Goal: Task Accomplishment & Management: Manage account settings

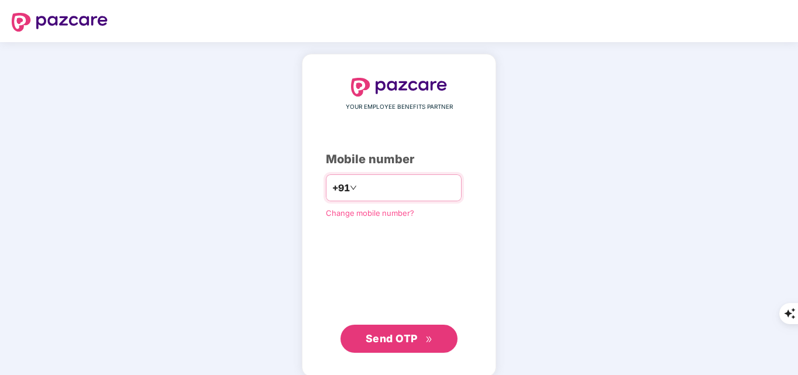
click at [361, 187] on input "number" at bounding box center [407, 187] width 96 height 19
type input "**********"
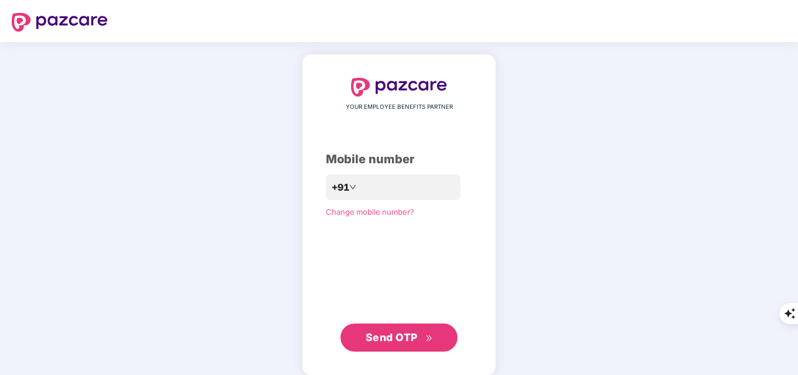
click at [364, 342] on button "Send OTP" at bounding box center [398, 337] width 117 height 28
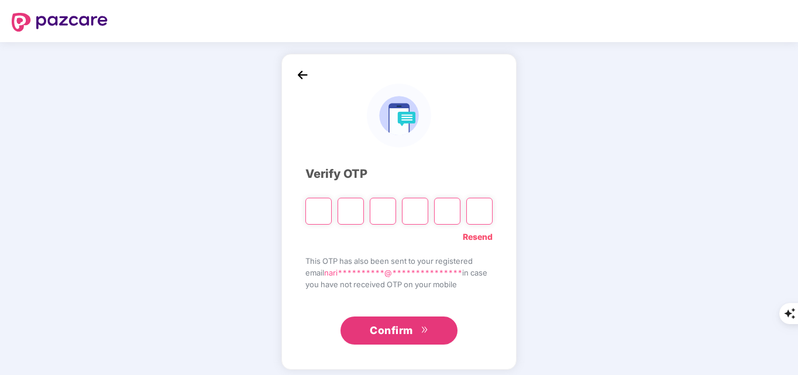
type input "*"
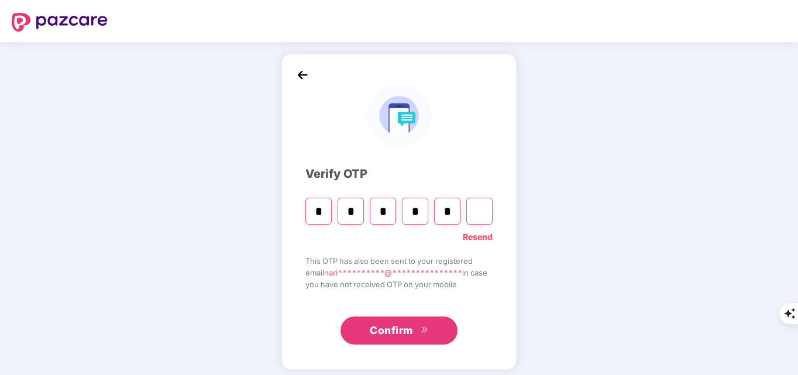
type input "*"
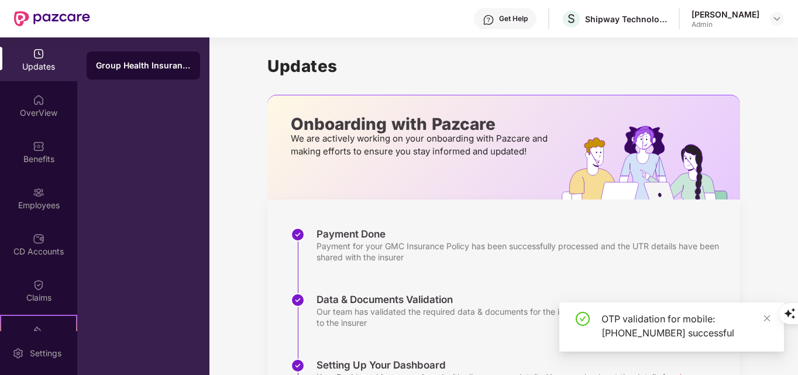
scroll to position [170, 0]
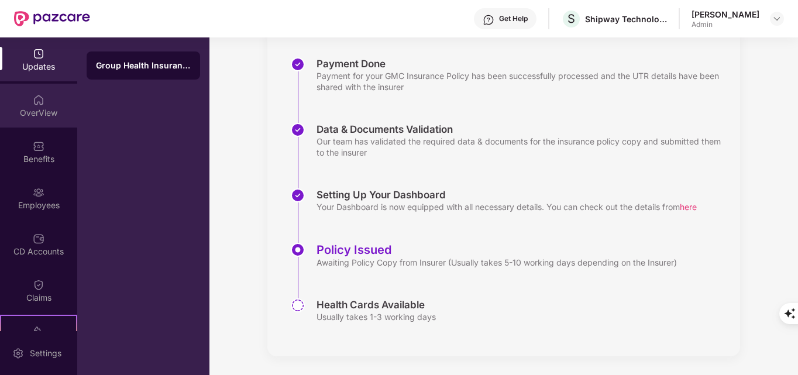
click at [29, 115] on div "OverView" at bounding box center [38, 113] width 77 height 12
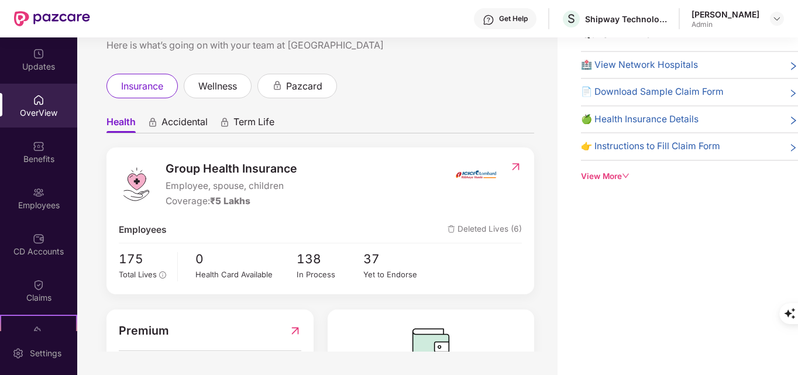
scroll to position [0, 0]
click at [27, 198] on div "Employees" at bounding box center [38, 198] width 77 height 44
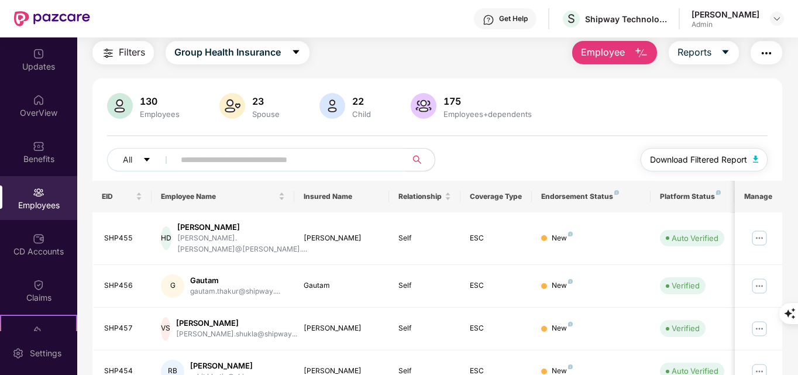
click at [757, 160] on img "button" at bounding box center [756, 159] width 6 height 7
